Goal: Task Accomplishment & Management: Manage account settings

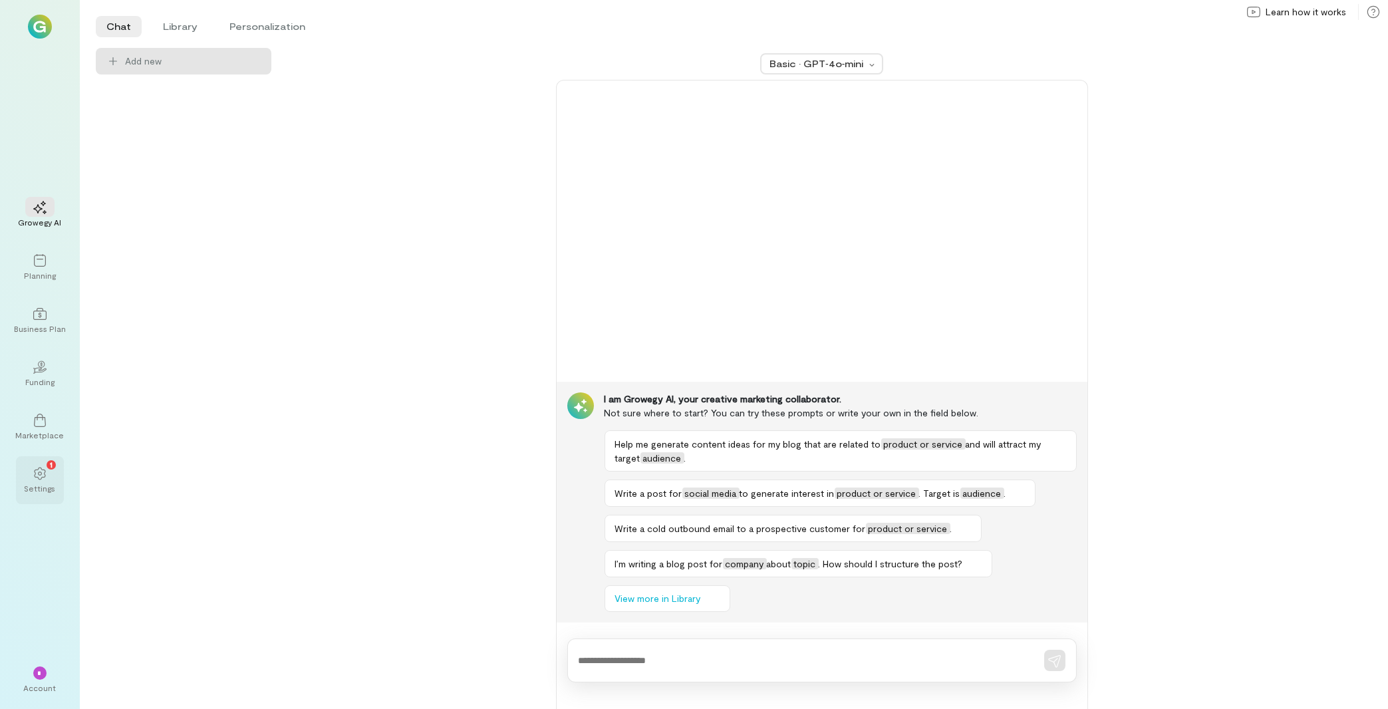
click at [43, 475] on icon at bounding box center [39, 473] width 13 height 13
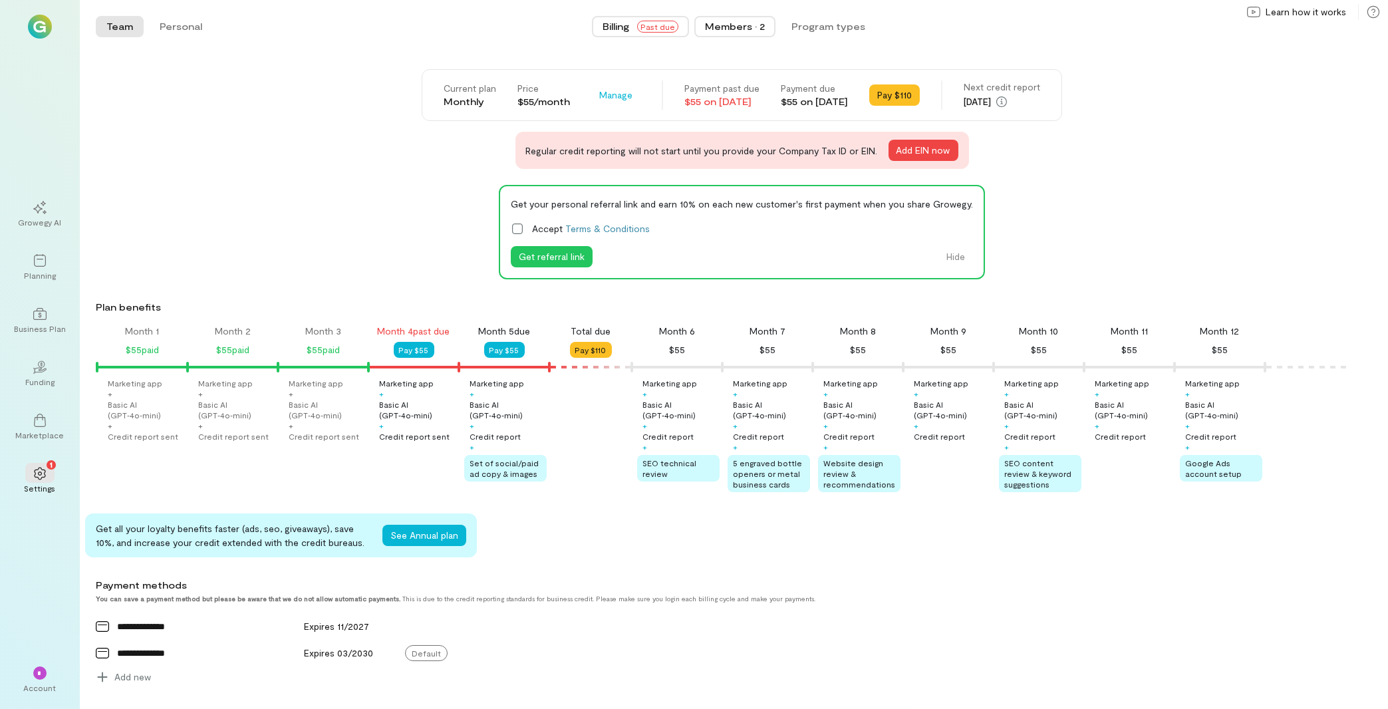
click at [736, 31] on div "Members · 2" at bounding box center [735, 26] width 60 height 13
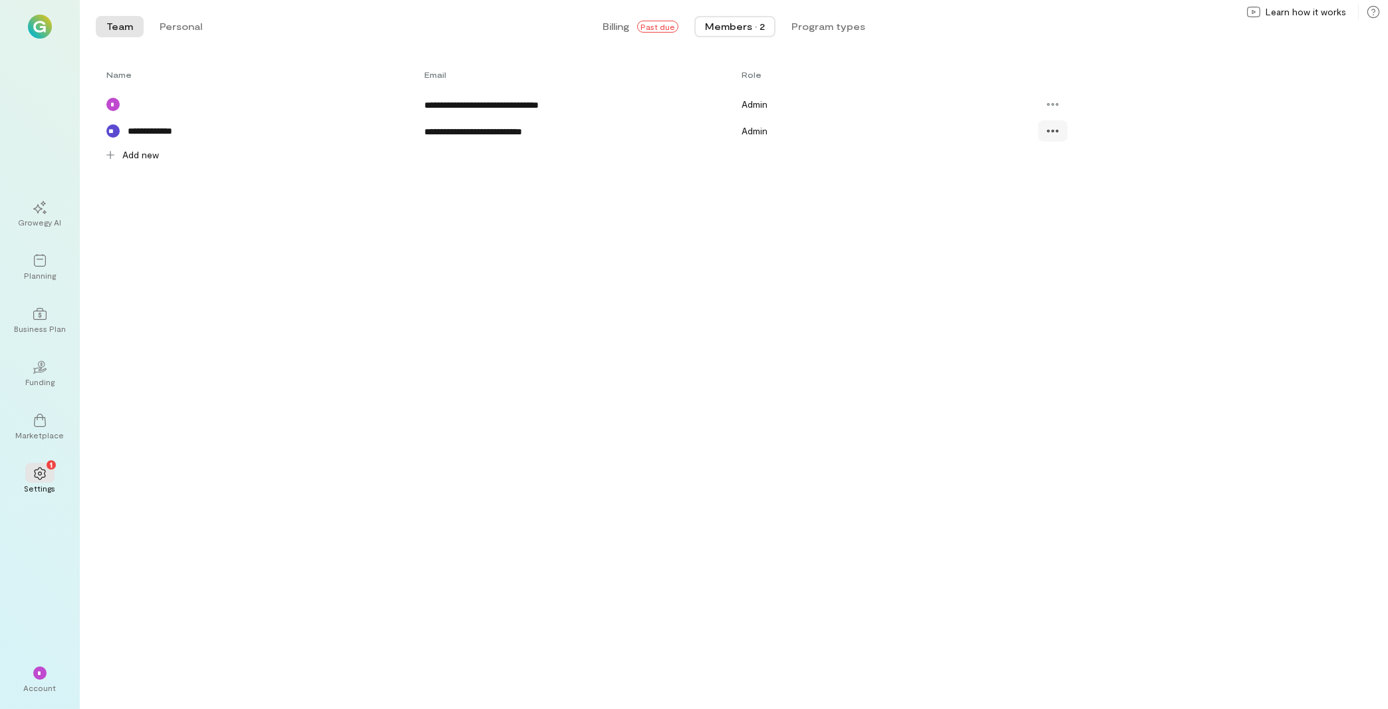
click at [1059, 134] on icon at bounding box center [1052, 130] width 13 height 13
click at [1091, 216] on span "Resend invite" at bounding box center [1100, 213] width 65 height 13
click at [51, 676] on div "*" at bounding box center [39, 672] width 29 height 20
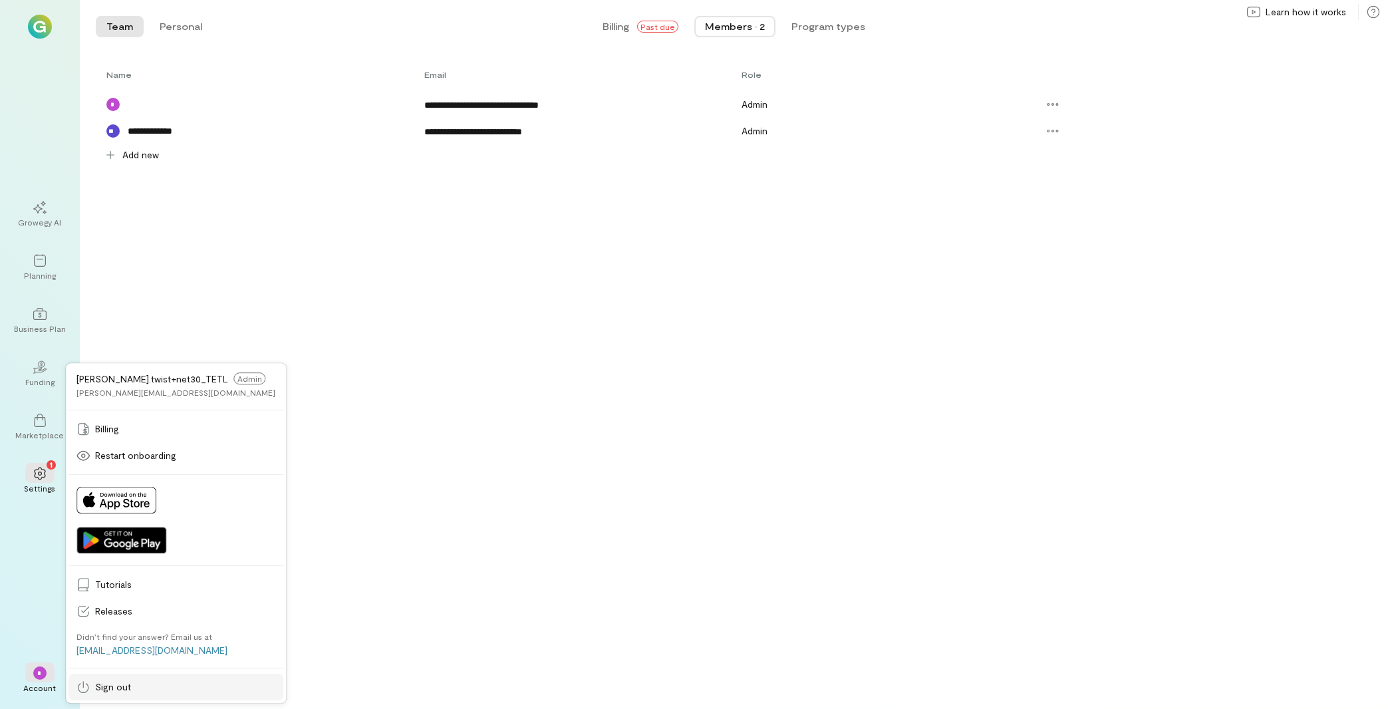
click at [152, 682] on span "Sign out" at bounding box center [185, 686] width 180 height 13
